Goal: Task Accomplishment & Management: Manage account settings

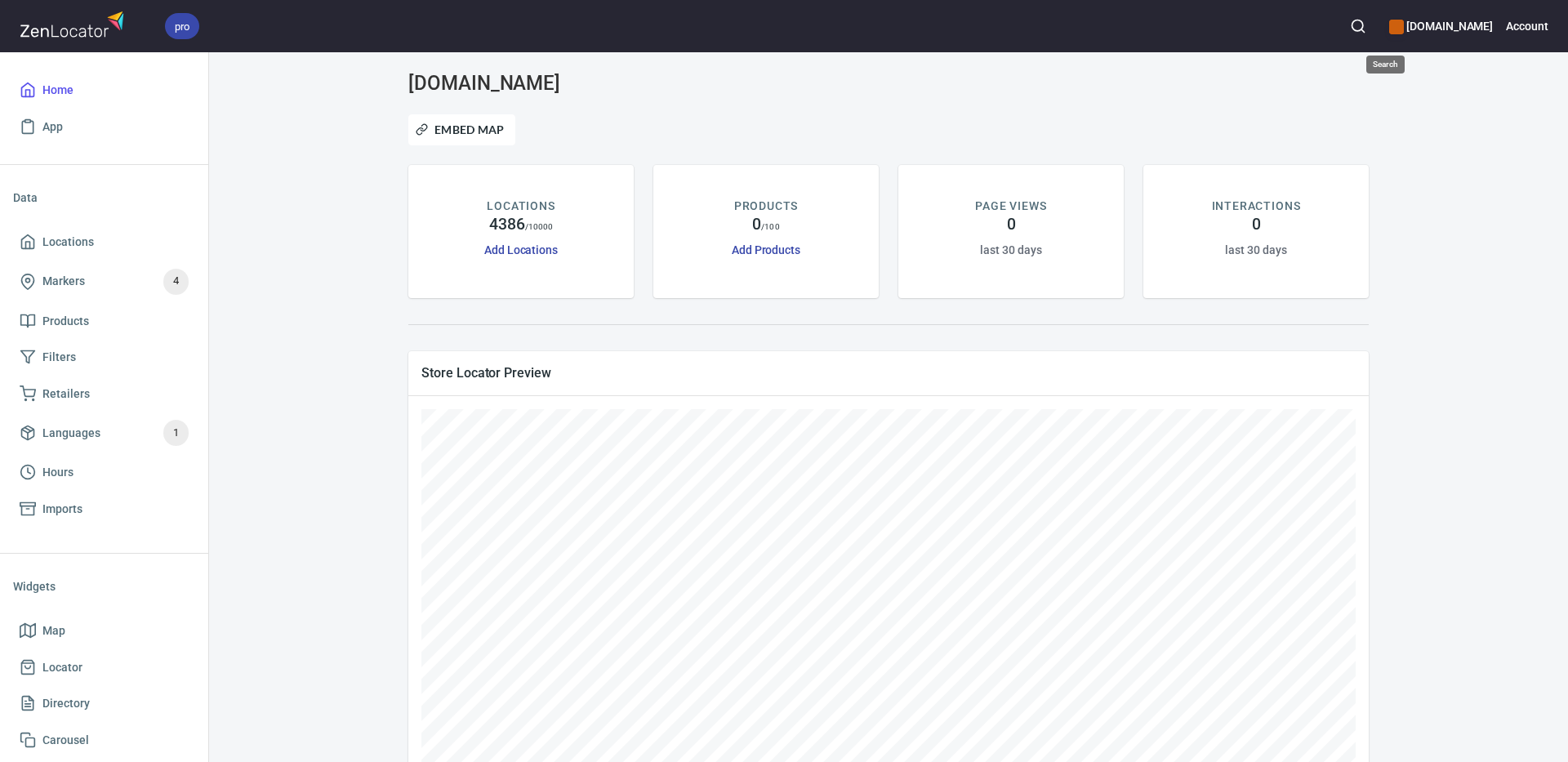
click at [1363, 24] on circle "button" at bounding box center [1357, 26] width 11 height 11
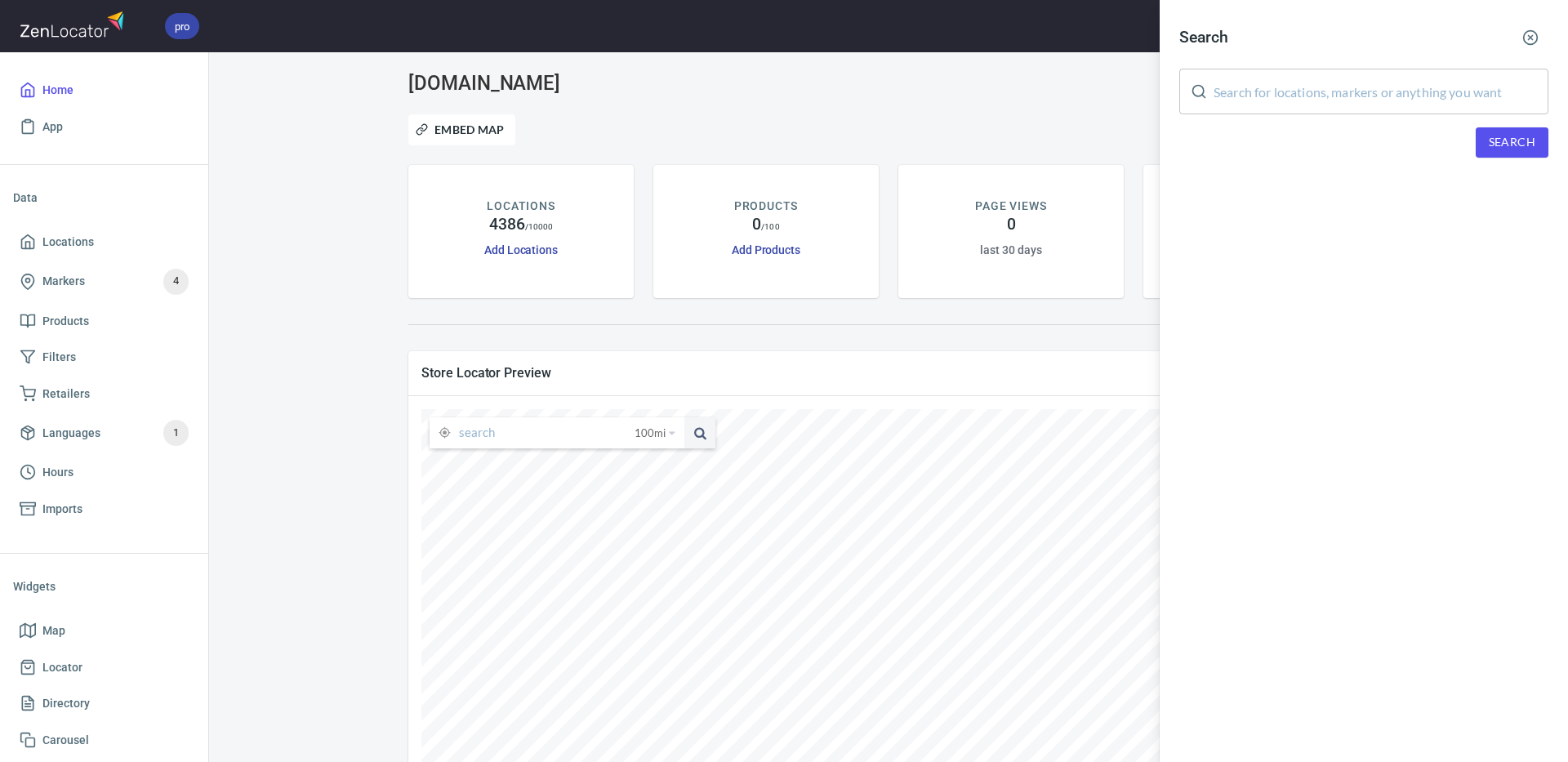
drag, startPoint x: 1312, startPoint y: 93, endPoint x: 1328, endPoint y: 101, distance: 17.9
click at [1311, 93] on input "text" at bounding box center [1381, 92] width 335 height 46
paste input "[PERSON_NAME]"
type input "[PERSON_NAME]"
click at [1492, 141] on span "Search" at bounding box center [1511, 143] width 47 height 20
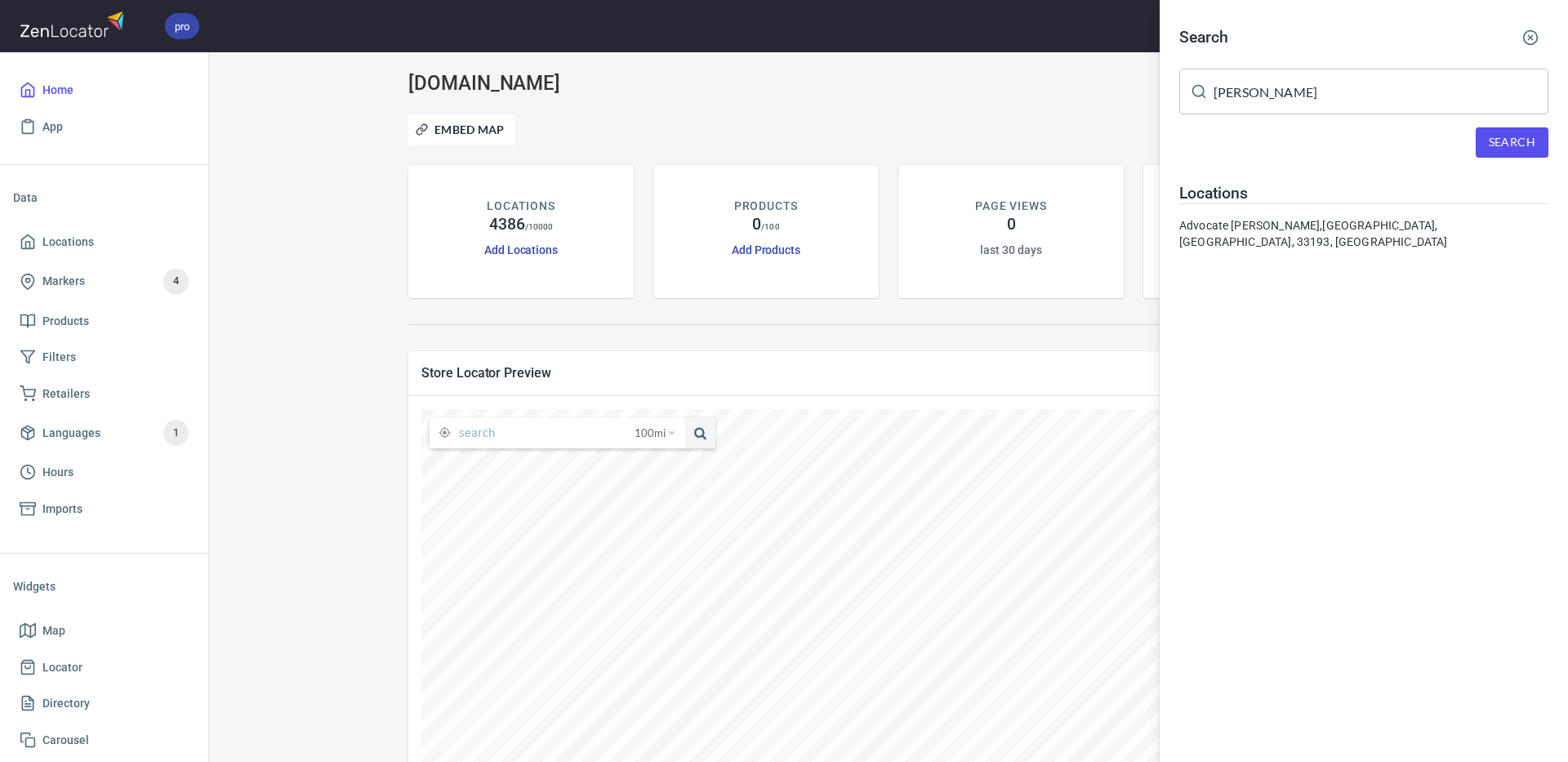
drag, startPoint x: 1396, startPoint y: 223, endPoint x: 1381, endPoint y: 230, distance: 16.6
click at [1396, 223] on div "Advocate [PERSON_NAME], [GEOGRAPHIC_DATA], [GEOGRAPHIC_DATA], 33193, [GEOGRAPHI…" at bounding box center [1363, 234] width 369 height 33
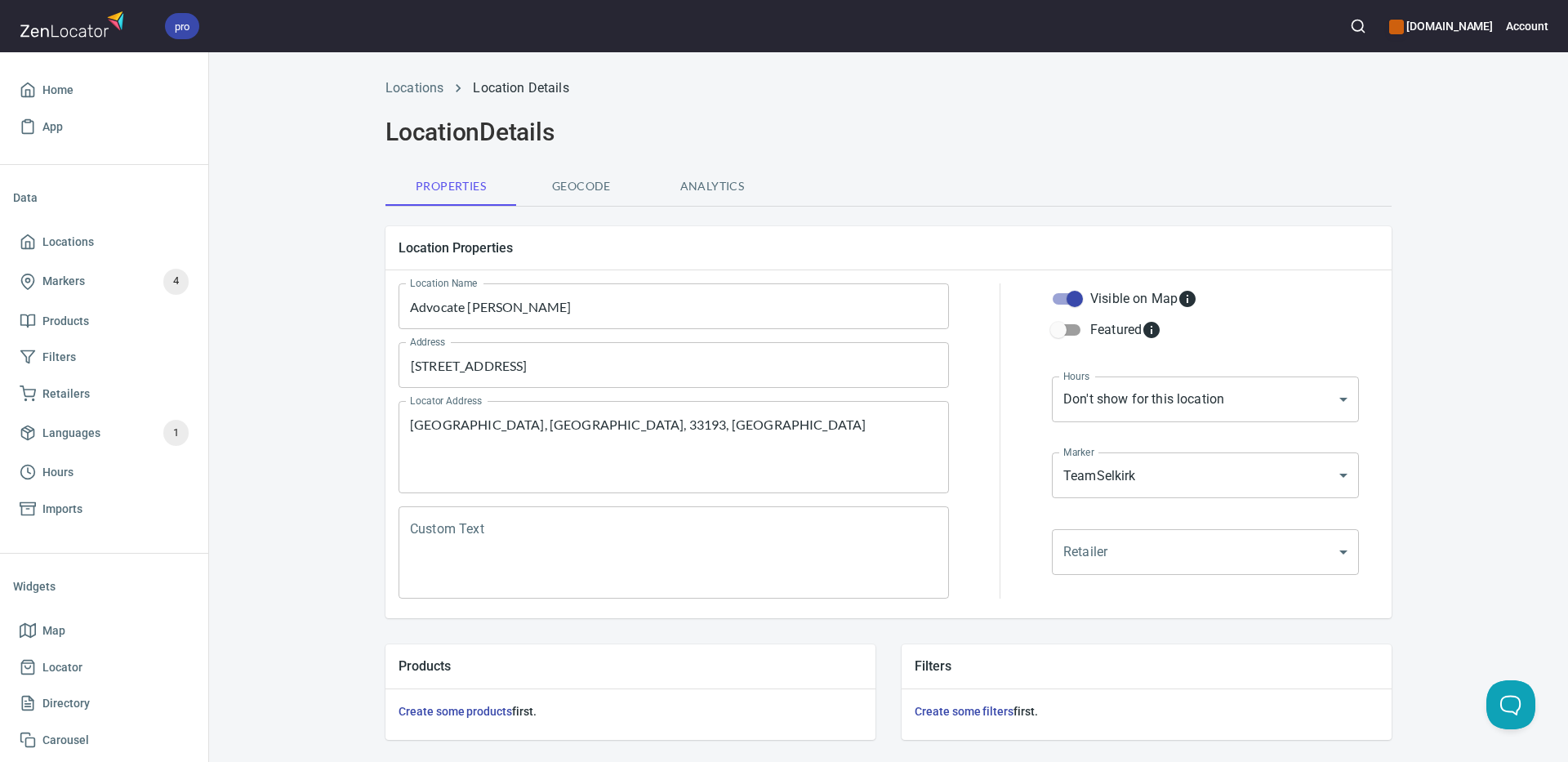
scroll to position [395, 0]
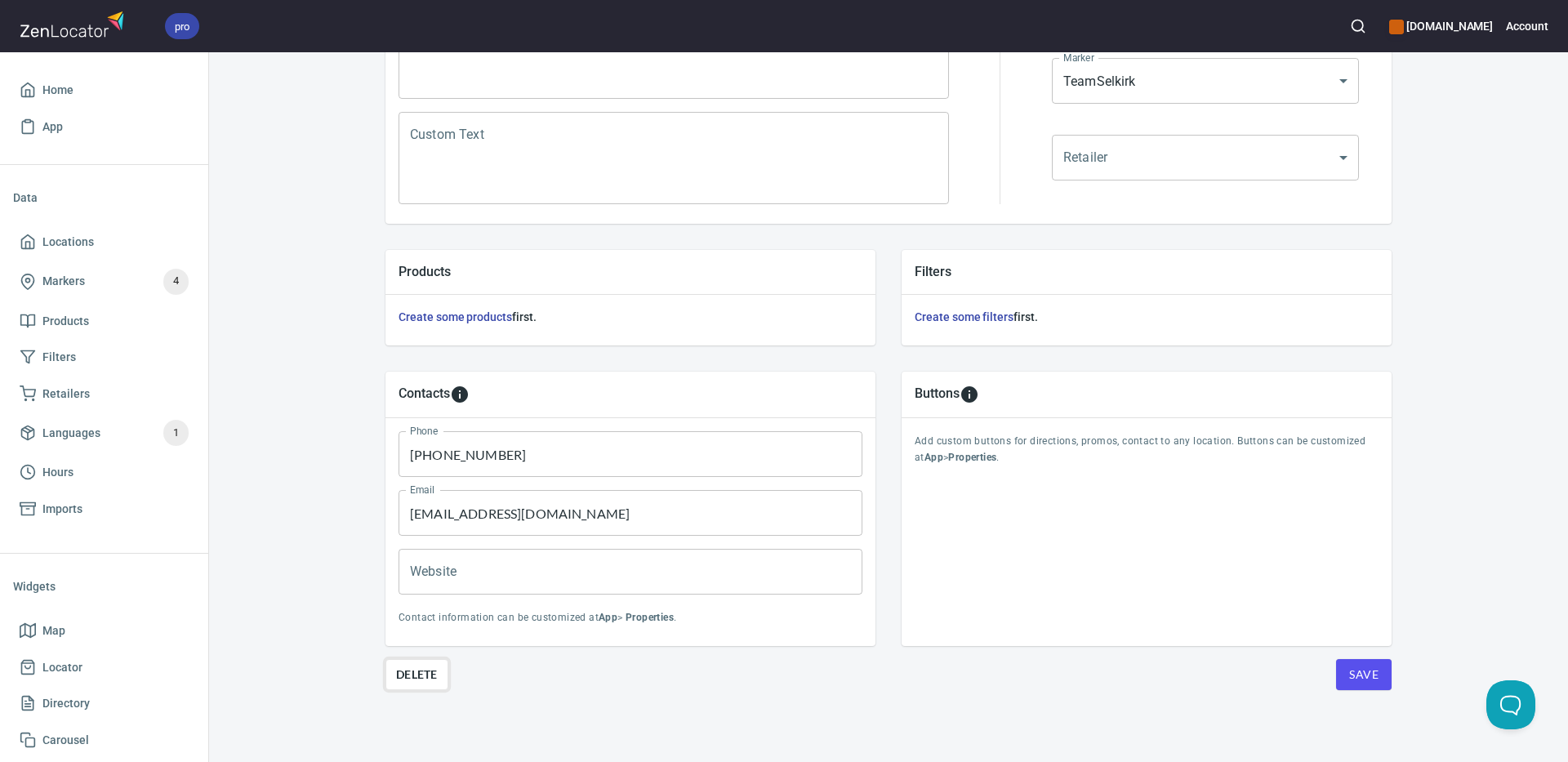
click at [423, 672] on span "Delete" at bounding box center [416, 674] width 41 height 19
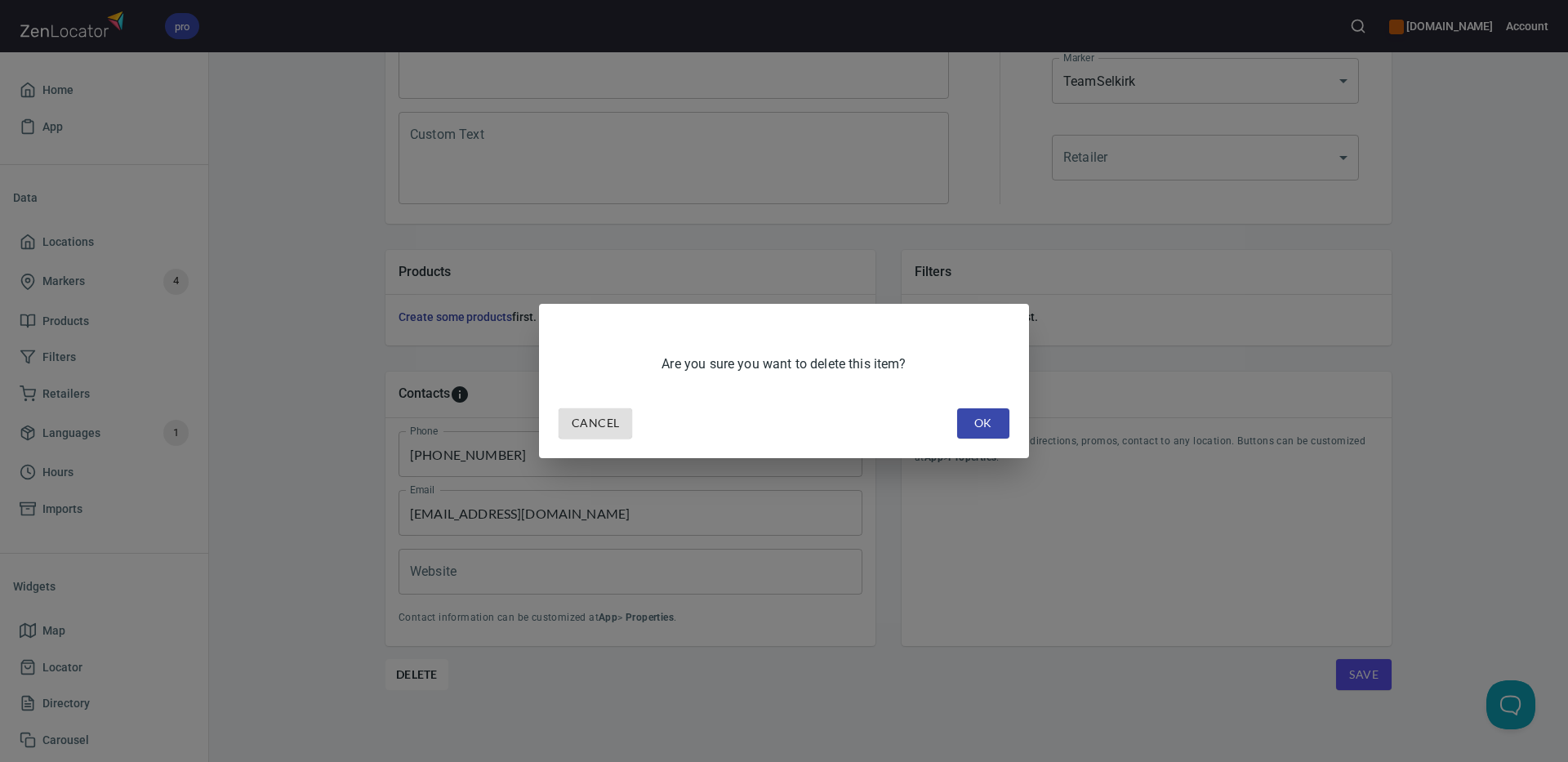
click at [974, 424] on span "OK" at bounding box center [983, 423] width 27 height 20
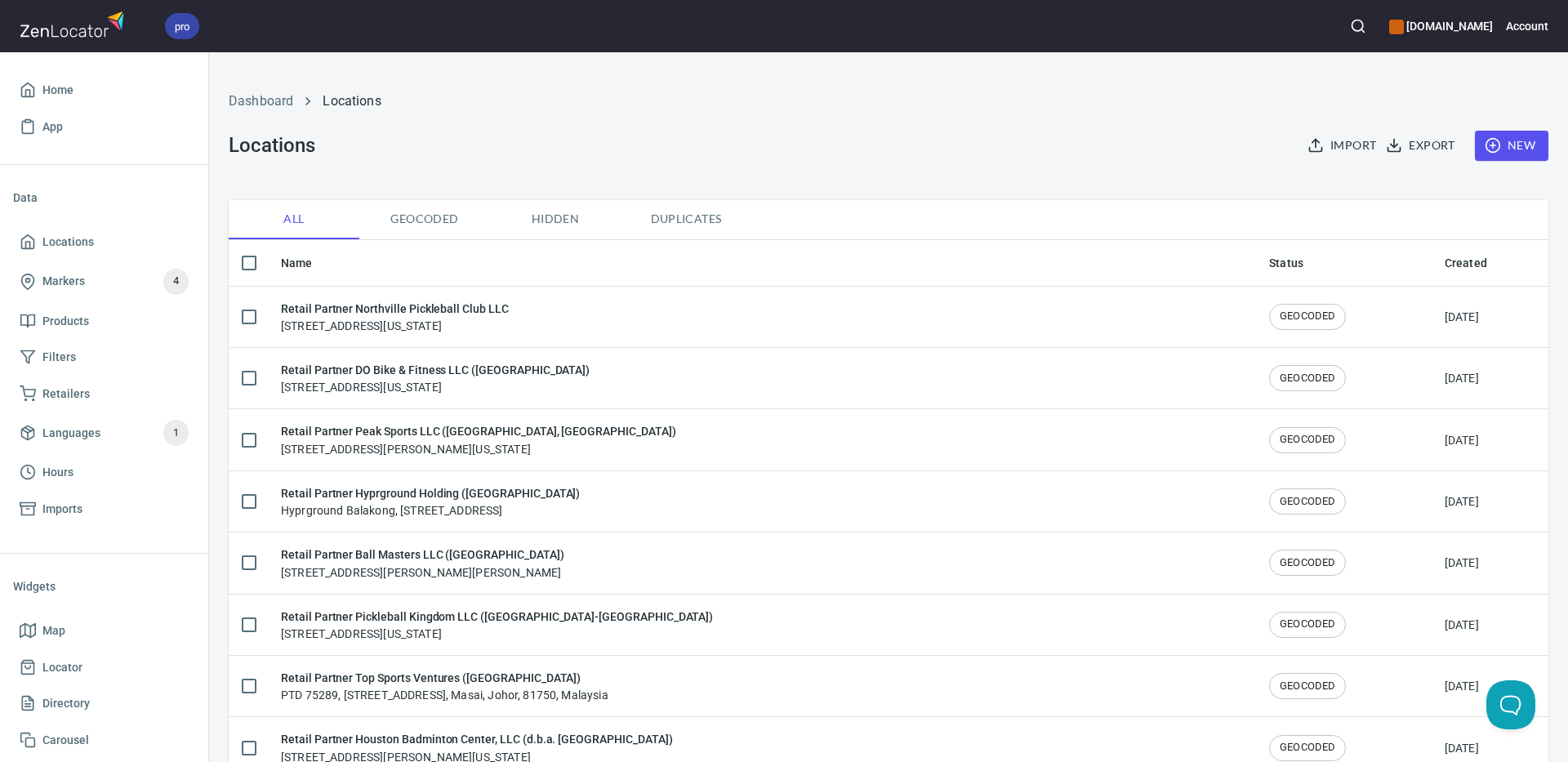
checkbox input "false"
